Goal: Transaction & Acquisition: Purchase product/service

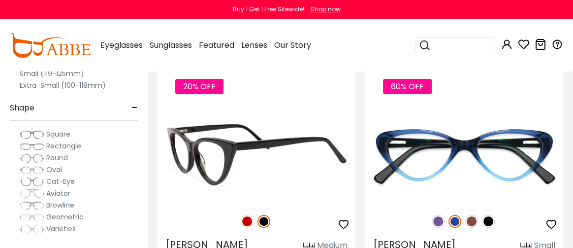
scroll to position [148, 0]
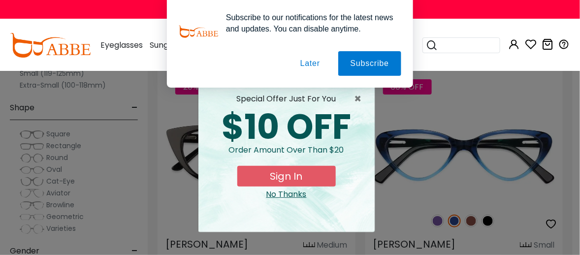
click at [0, 0] on button "Later" at bounding box center [0, 0] width 0 height 0
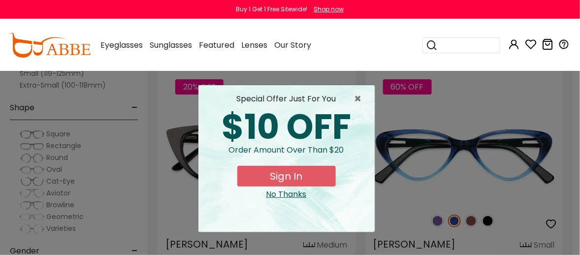
click at [291, 194] on div "No Thanks" at bounding box center [286, 194] width 160 height 12
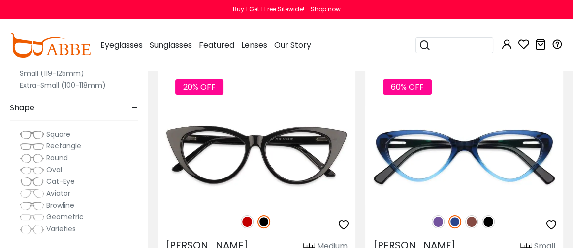
click at [59, 193] on span "Aviator" at bounding box center [58, 193] width 24 height 10
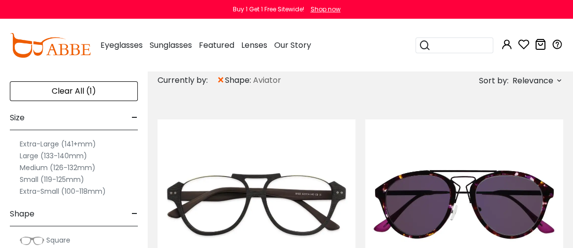
click at [129, 116] on div "Size -" at bounding box center [74, 115] width 128 height 29
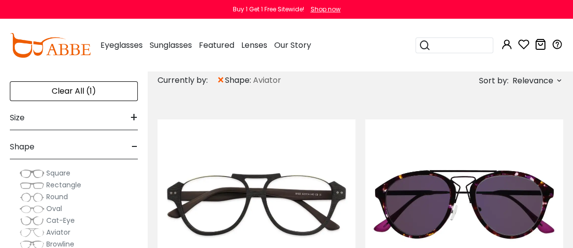
click at [130, 116] on span "+" at bounding box center [134, 118] width 8 height 24
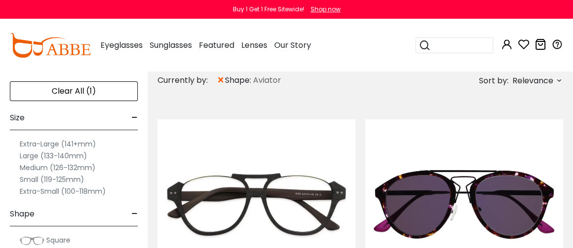
click at [41, 155] on label "Large (133-140mm)" at bounding box center [53, 156] width 67 height 12
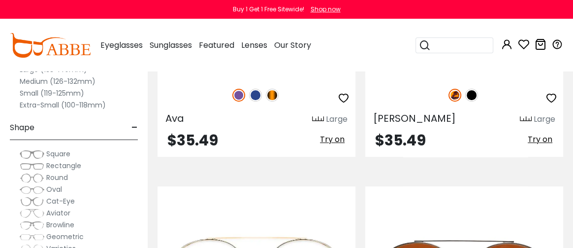
scroll to position [246, 0]
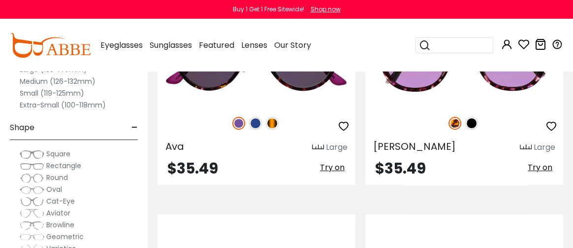
click at [33, 162] on img at bounding box center [32, 166] width 25 height 10
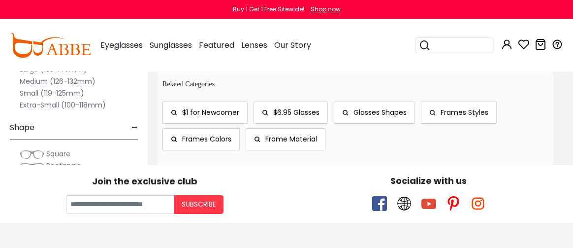
scroll to position [2608, 0]
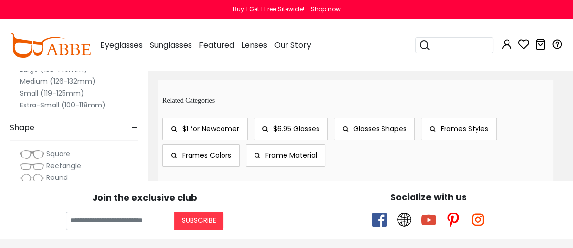
click at [192, 128] on span "$1 for Newcomer" at bounding box center [210, 129] width 57 height 10
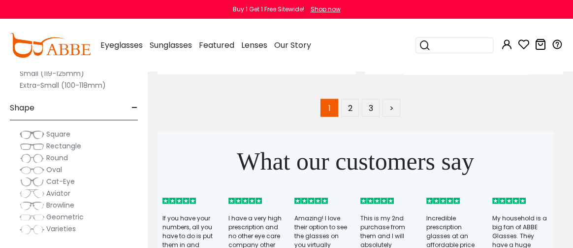
scroll to position [7726, 0]
click at [353, 106] on link "2" at bounding box center [350, 108] width 18 height 18
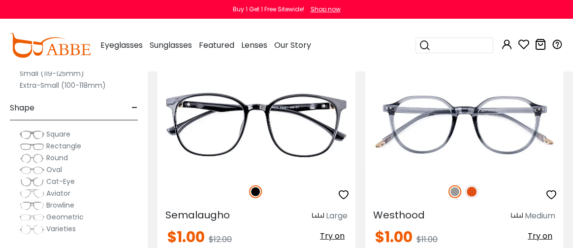
scroll to position [2165, 0]
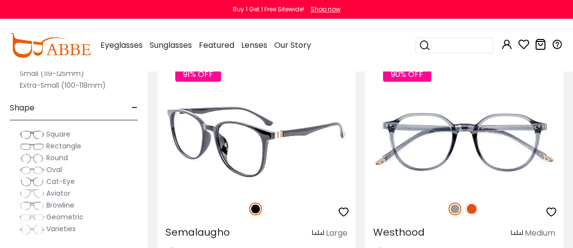
click at [253, 144] on img at bounding box center [256, 142] width 198 height 99
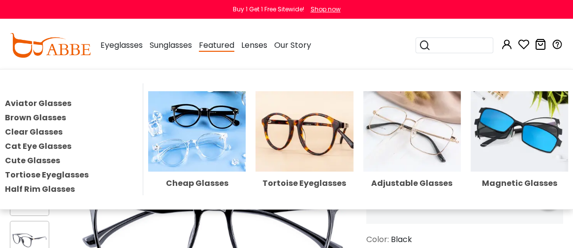
click at [225, 49] on span "Featured" at bounding box center [216, 45] width 35 height 12
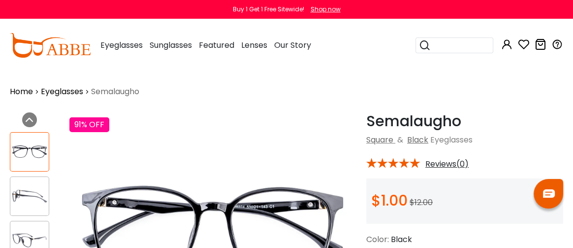
click at [225, 46] on span "Featured" at bounding box center [216, 44] width 35 height 11
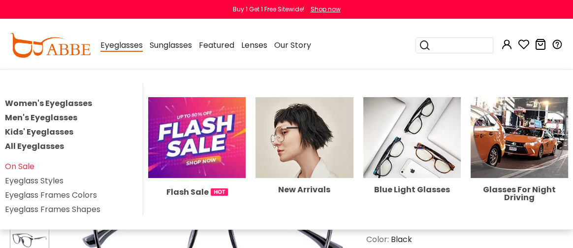
click at [114, 44] on span "Eyeglasses" at bounding box center [121, 45] width 42 height 12
click at [39, 115] on link "Men's Eyeglasses" at bounding box center [41, 117] width 72 height 11
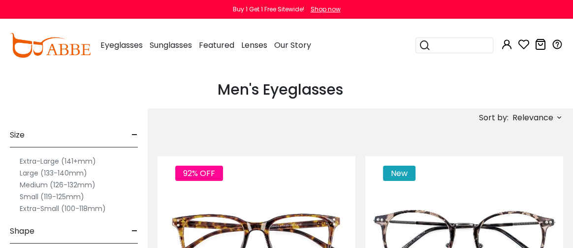
click at [28, 174] on label "Large (133-140mm)" at bounding box center [53, 173] width 67 height 12
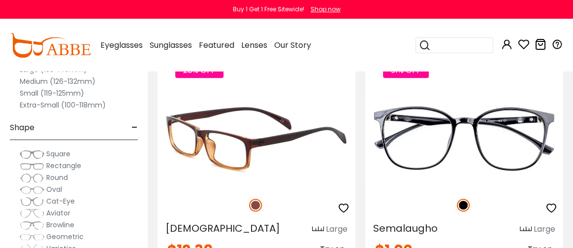
scroll to position [344, 0]
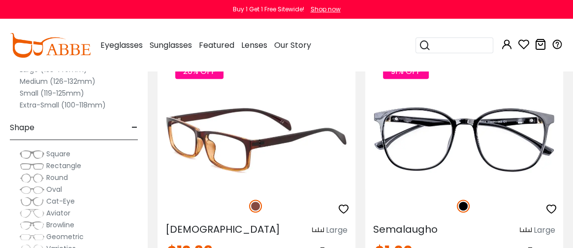
click at [243, 161] on img at bounding box center [256, 139] width 198 height 99
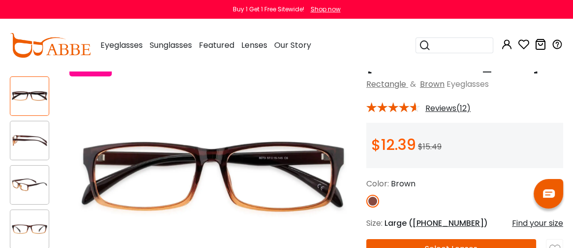
scroll to position [49, 0]
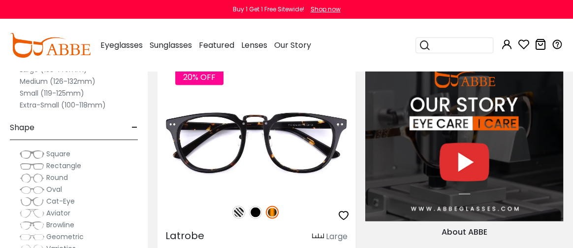
scroll to position [1336, 0]
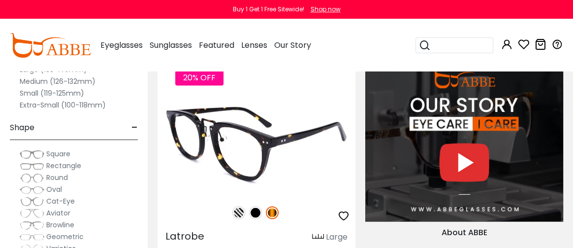
click at [242, 175] on img at bounding box center [256, 145] width 198 height 99
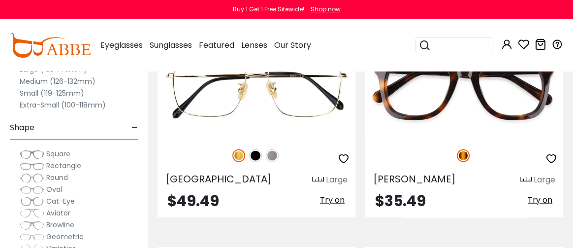
scroll to position [1879, 0]
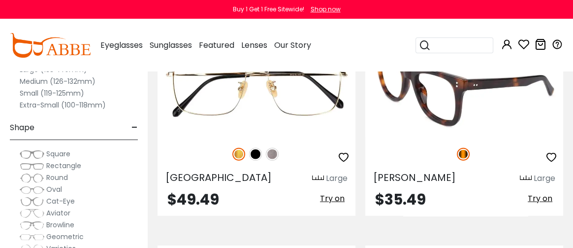
click at [444, 131] on img at bounding box center [464, 87] width 198 height 99
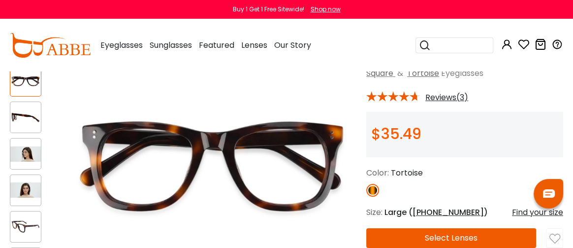
scroll to position [49, 0]
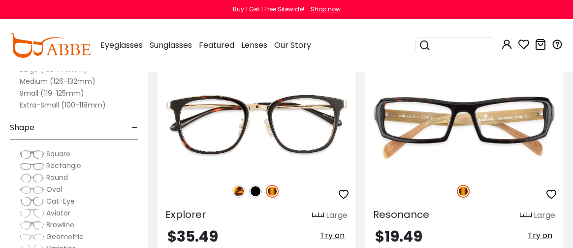
scroll to position [2570, 0]
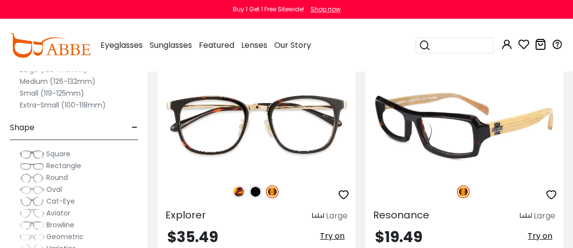
click at [456, 133] on img at bounding box center [464, 124] width 198 height 99
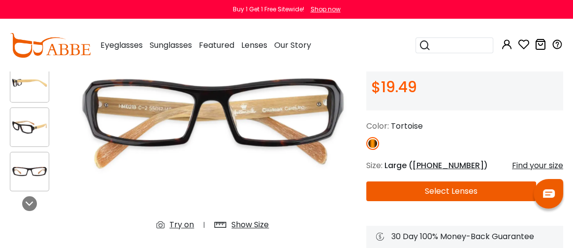
scroll to position [148, 0]
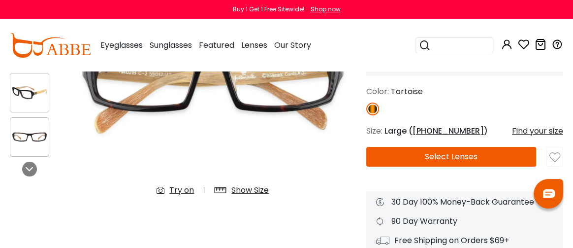
click at [443, 155] on button "Select Lenses" at bounding box center [451, 157] width 170 height 20
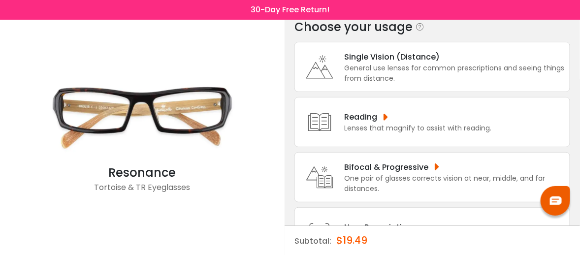
scroll to position [49, 0]
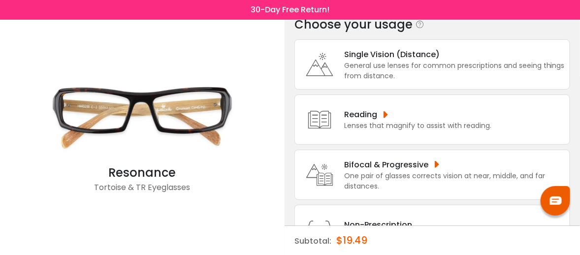
click at [394, 171] on div "One pair of glasses corrects vision at near, middle, and far distances." at bounding box center [454, 181] width 220 height 21
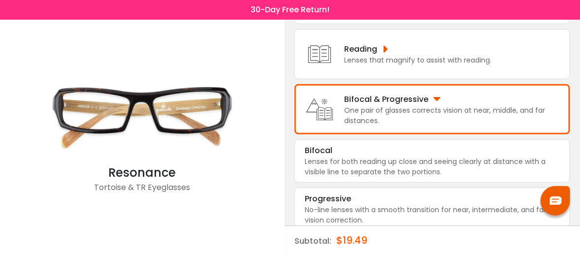
scroll to position [123, 0]
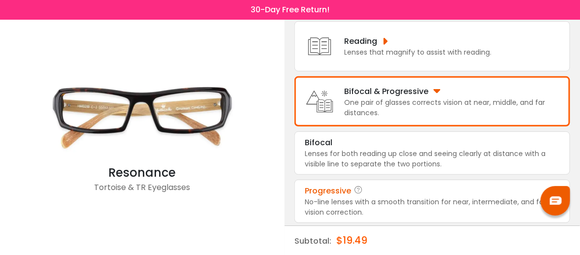
click at [348, 193] on div "Progressive" at bounding box center [328, 191] width 46 height 12
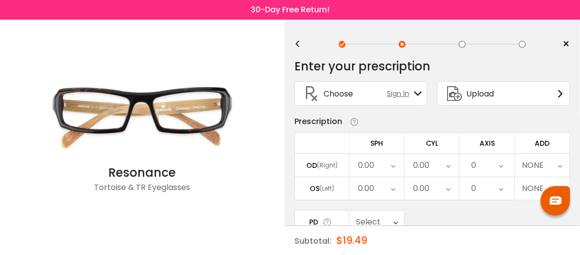
scroll to position [0, 0]
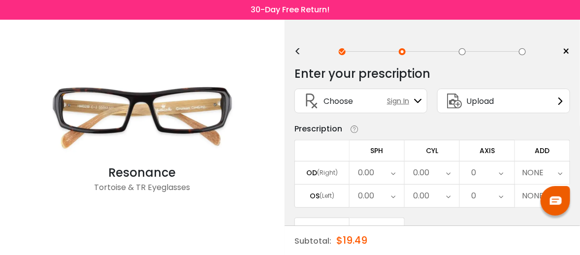
click at [500, 102] on div "Upload" at bounding box center [503, 101] width 133 height 25
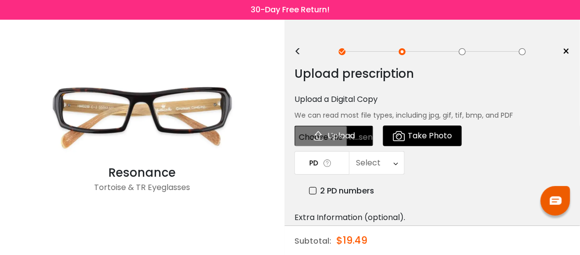
click at [336, 138] on input "file" at bounding box center [333, 135] width 79 height 21
type input "**********"
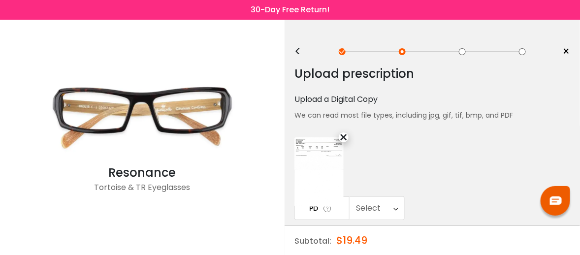
click at [405, 164] on div "Upload prescription Upload a Digital Copy We can read most file types, includin…" at bounding box center [432, 243] width 276 height 369
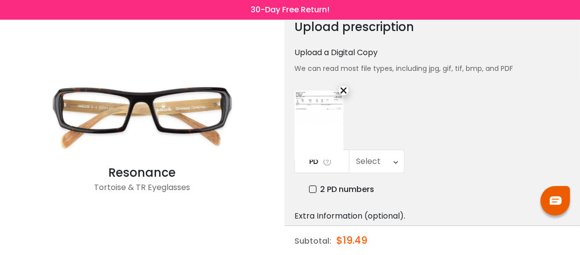
scroll to position [49, 0]
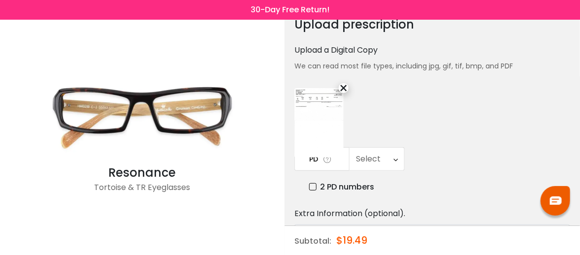
click at [327, 163] on icon at bounding box center [327, 159] width 10 height 10
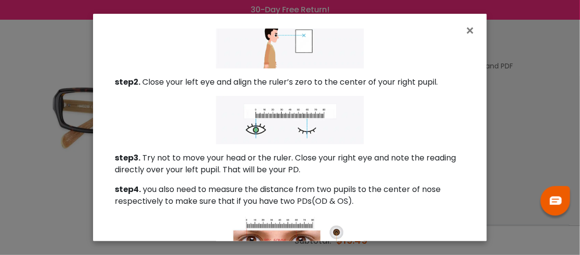
scroll to position [148, 0]
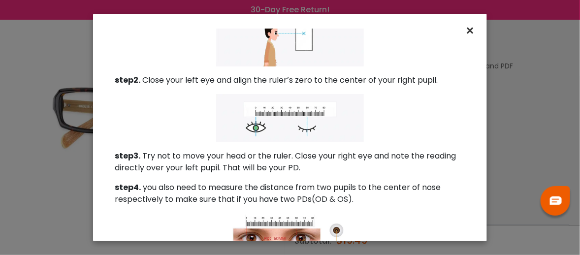
click at [470, 31] on span "×" at bounding box center [472, 30] width 14 height 21
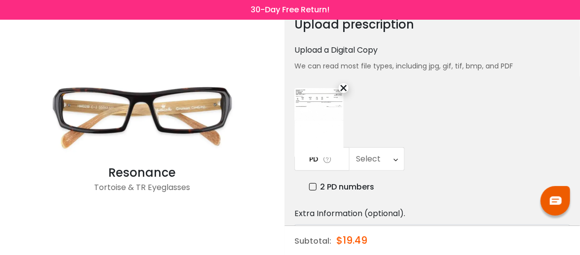
click at [311, 186] on label "2 PD numbers" at bounding box center [341, 187] width 65 height 12
click at [398, 161] on icon at bounding box center [397, 159] width 4 height 23
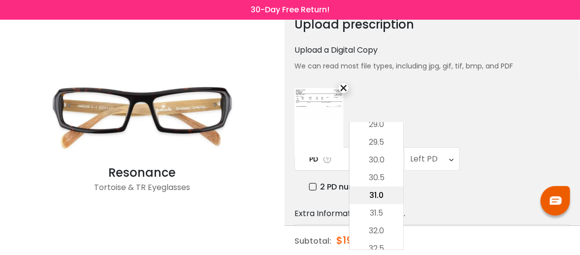
click at [382, 192] on li "31.0" at bounding box center [376, 196] width 54 height 18
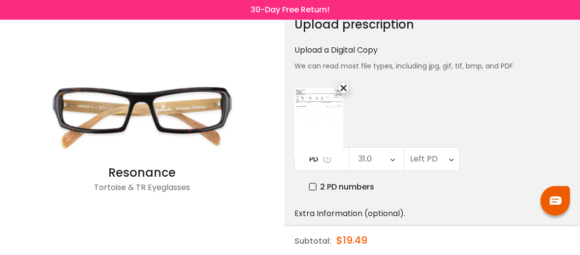
click at [447, 162] on div "Left PD" at bounding box center [432, 159] width 55 height 23
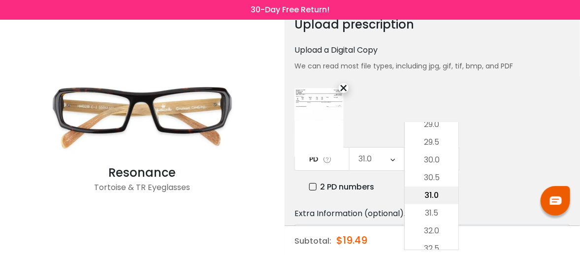
click at [436, 193] on li "31.0" at bounding box center [432, 196] width 54 height 18
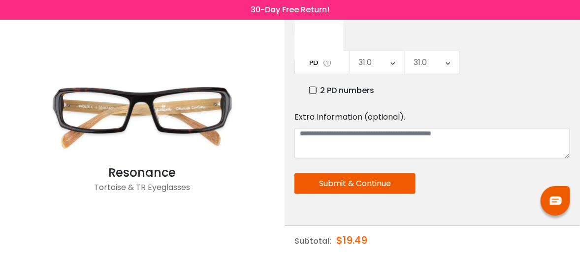
scroll to position [148, 0]
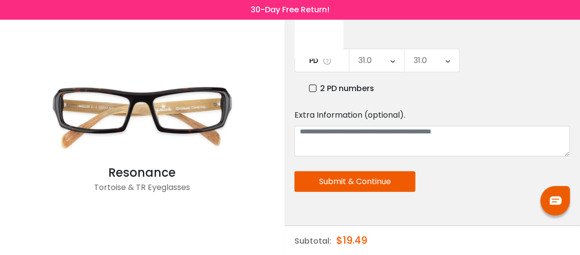
click at [337, 180] on button "Submit & Continue" at bounding box center [354, 181] width 121 height 21
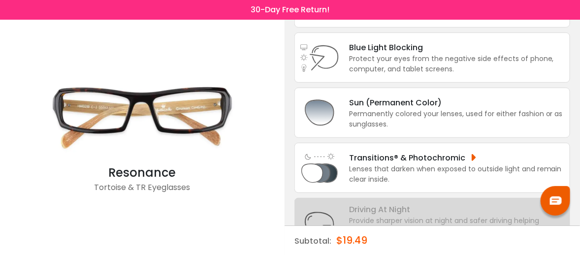
scroll to position [100, 0]
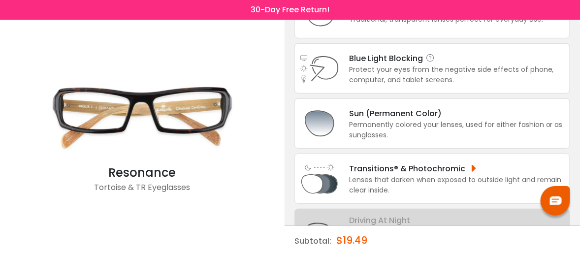
click at [404, 64] on div "Protect your eyes from the negative side effects of phone, computer, and tablet…" at bounding box center [457, 74] width 216 height 21
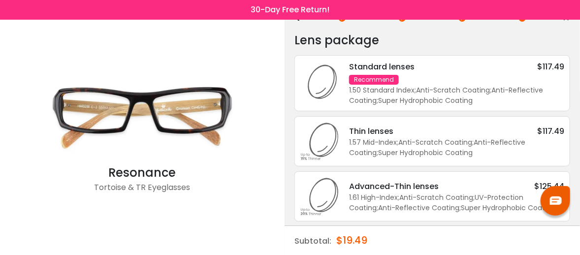
scroll to position [0, 0]
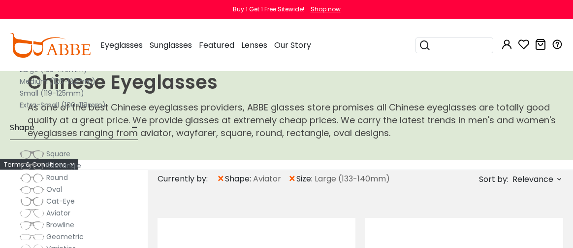
scroll to position [253, 0]
